Goal: Task Accomplishment & Management: Complete application form

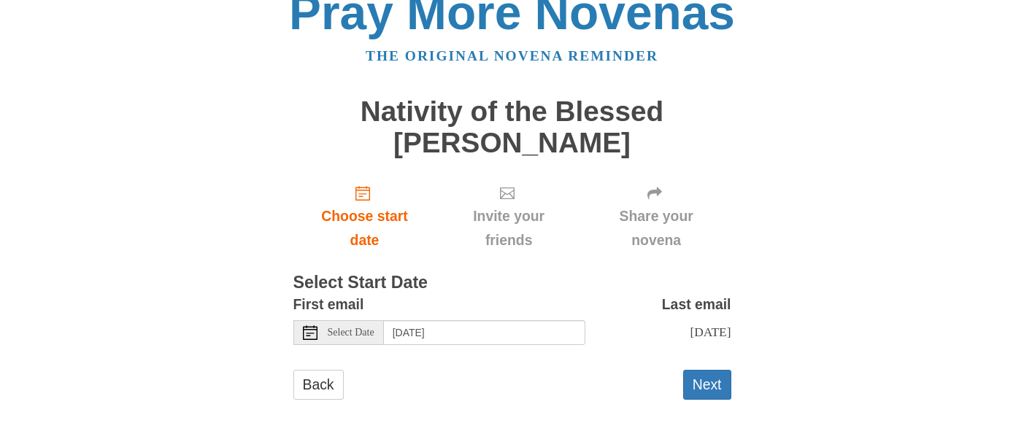
scroll to position [39, 0]
click at [704, 383] on button "Next" at bounding box center [707, 385] width 48 height 30
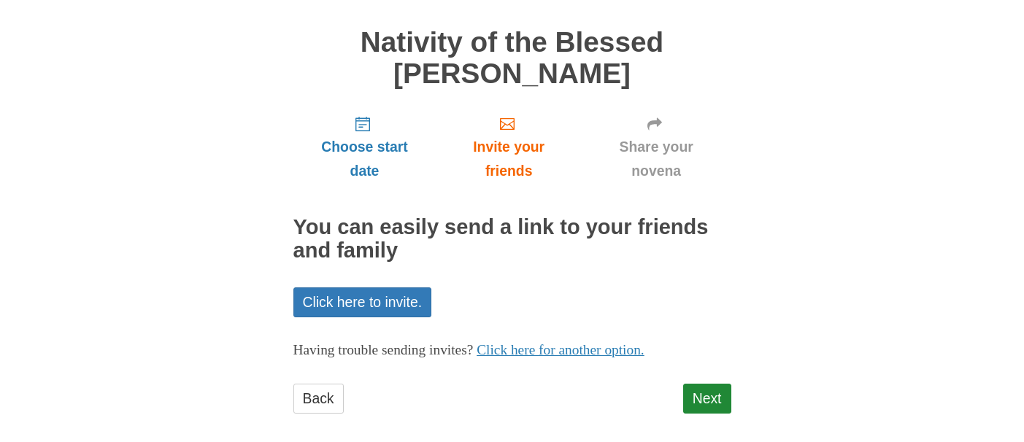
scroll to position [109, 0]
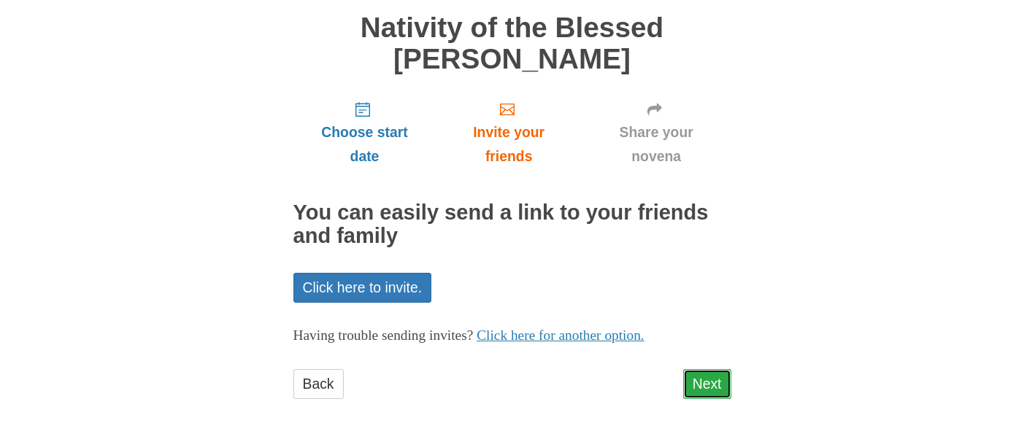
click at [692, 377] on link "Next" at bounding box center [707, 384] width 48 height 30
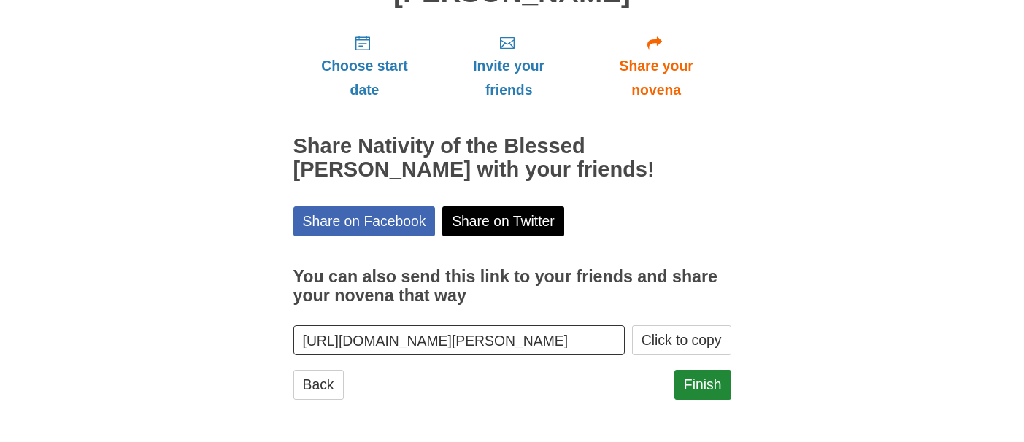
scroll to position [1, 0]
click at [697, 381] on link "Finish" at bounding box center [703, 385] width 57 height 30
